Goal: Task Accomplishment & Management: Complete application form

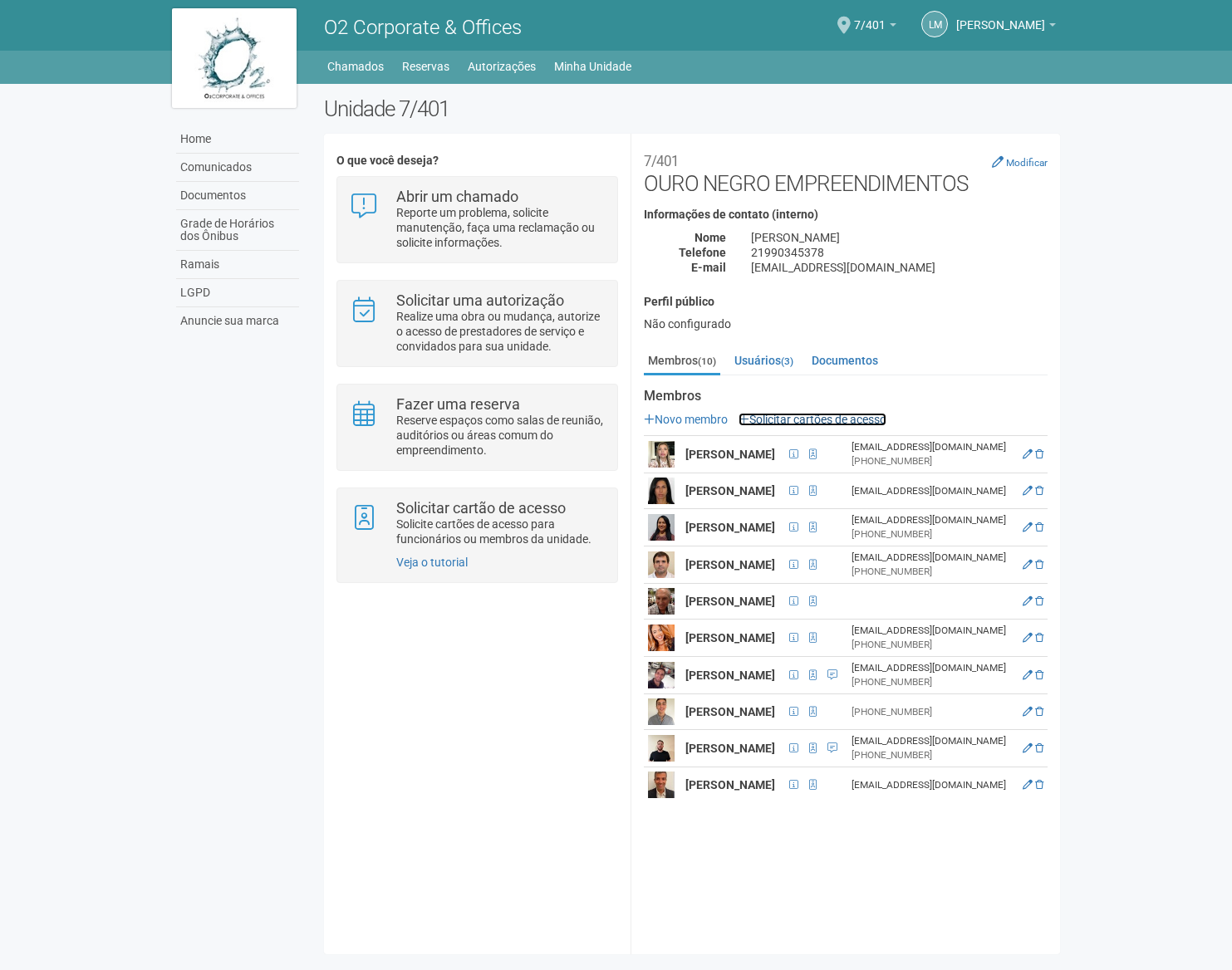
click at [813, 421] on link "Solicitar cartões de acesso" at bounding box center [812, 418] width 148 height 13
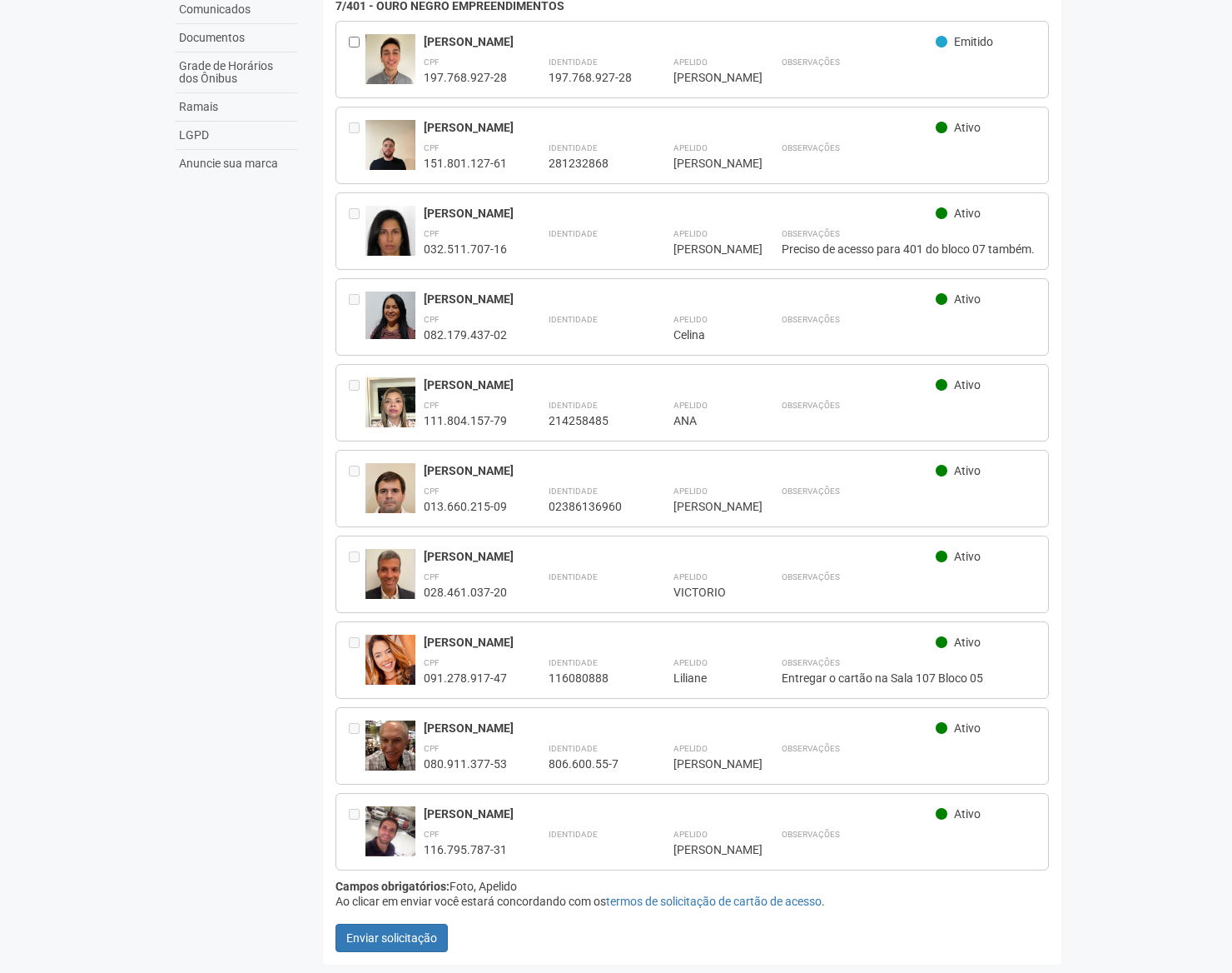
scroll to position [160, 0]
click at [347, 564] on div "[PERSON_NAME] Ativo CPF 028.461.037-20 Identidade Apelido ******** [PERSON_NAME]" at bounding box center [693, 574] width 714 height 78
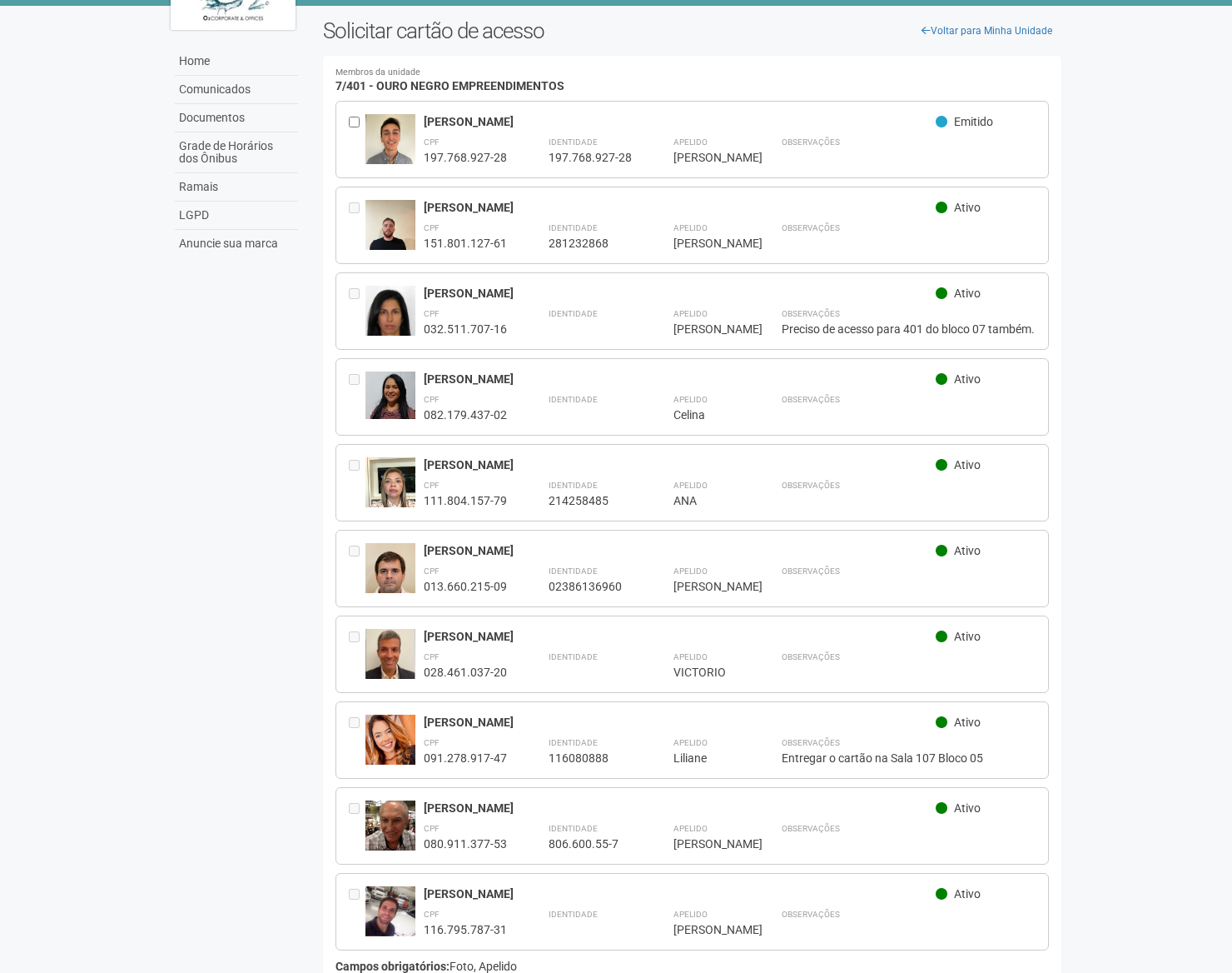
scroll to position [0, 0]
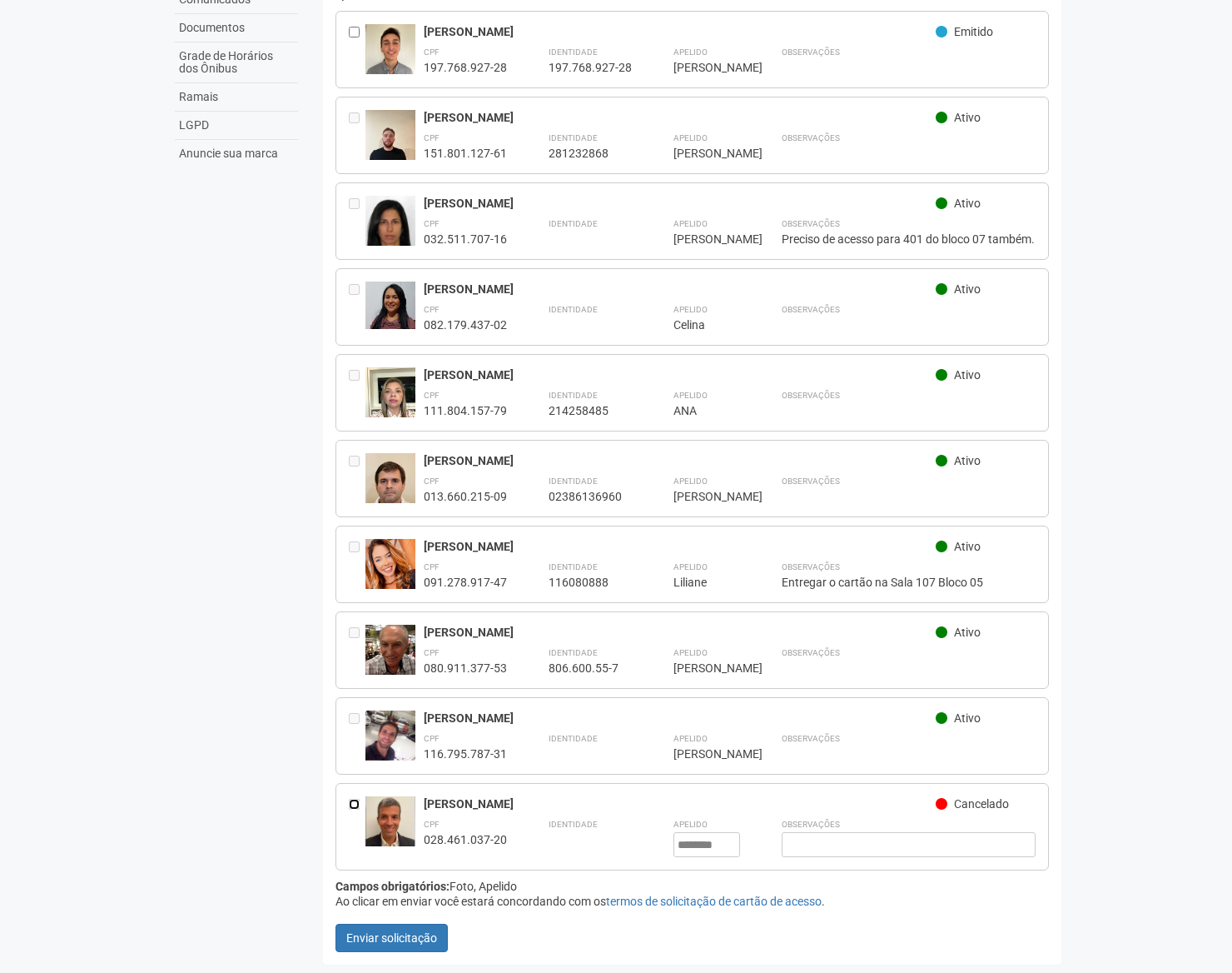
scroll to position [194, 0]
click at [396, 944] on button "Enviar solicitação" at bounding box center [392, 937] width 113 height 28
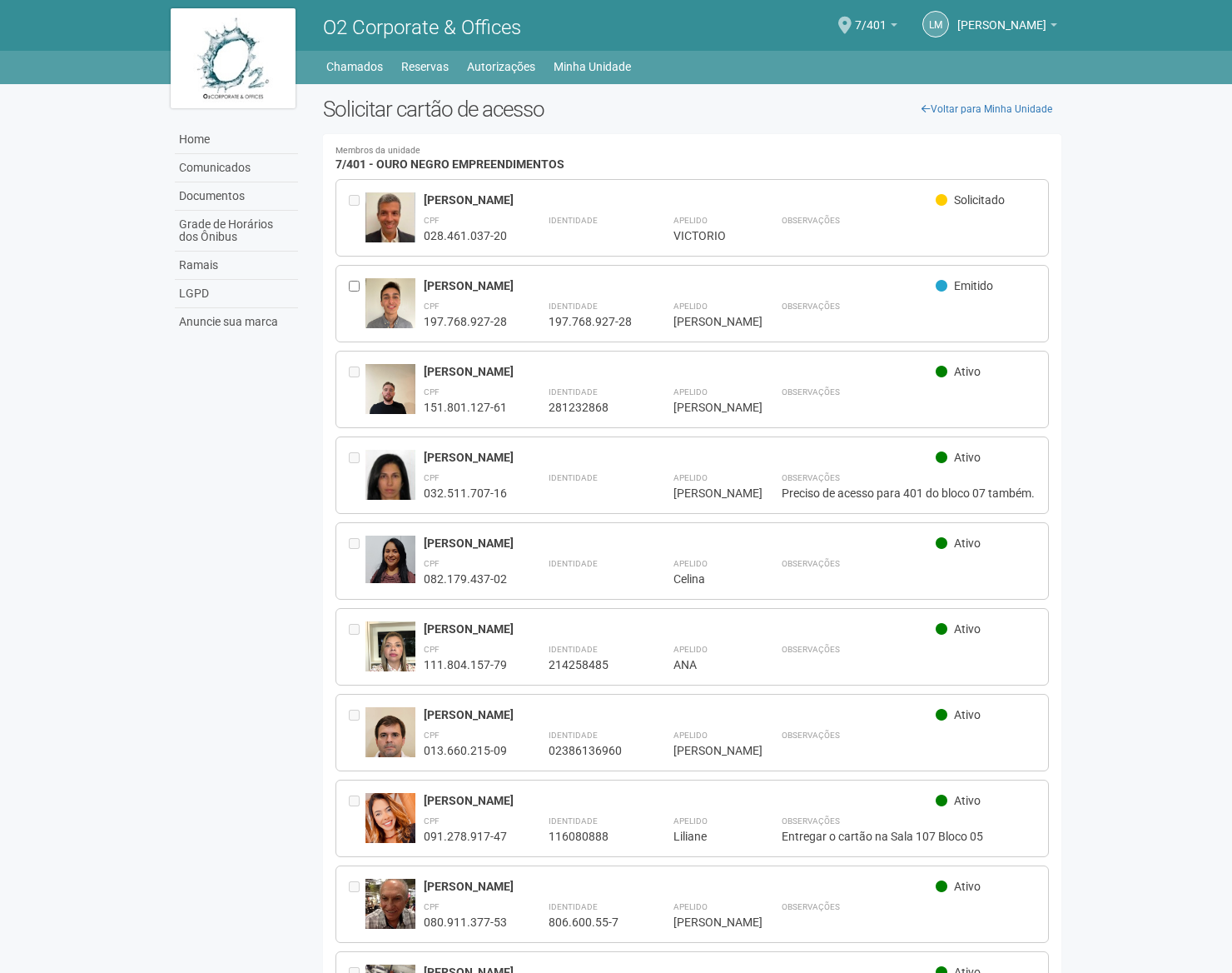
scroll to position [3, 0]
